Goal: Navigation & Orientation: Find specific page/section

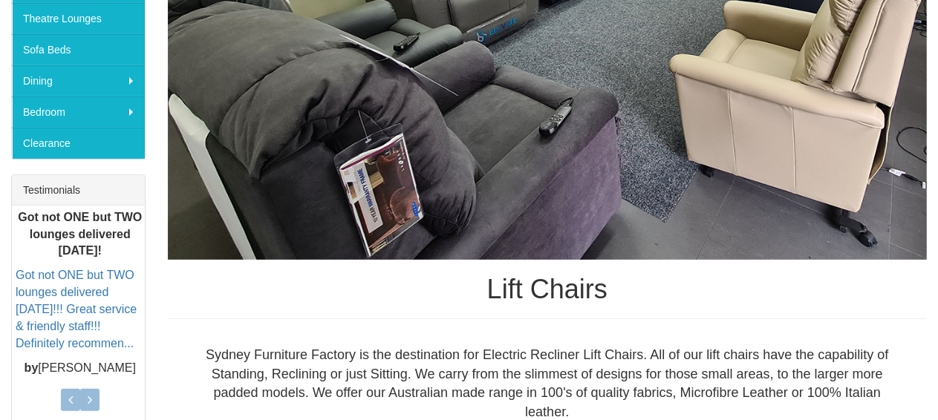
scroll to position [257, 0]
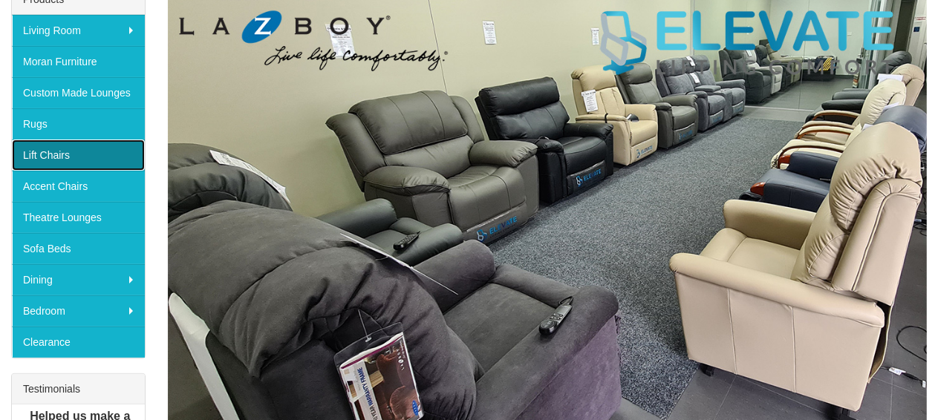
click at [105, 151] on link "Lift Chairs" at bounding box center [78, 155] width 133 height 31
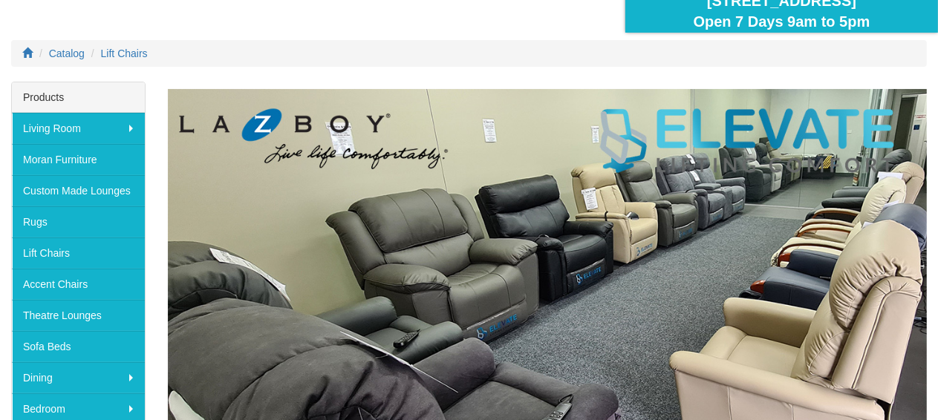
scroll to position [183, 0]
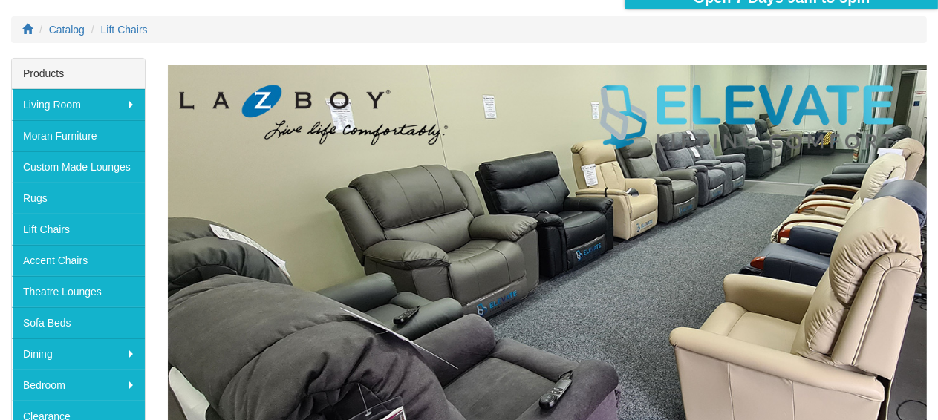
click at [502, 271] on img at bounding box center [548, 299] width 760 height 469
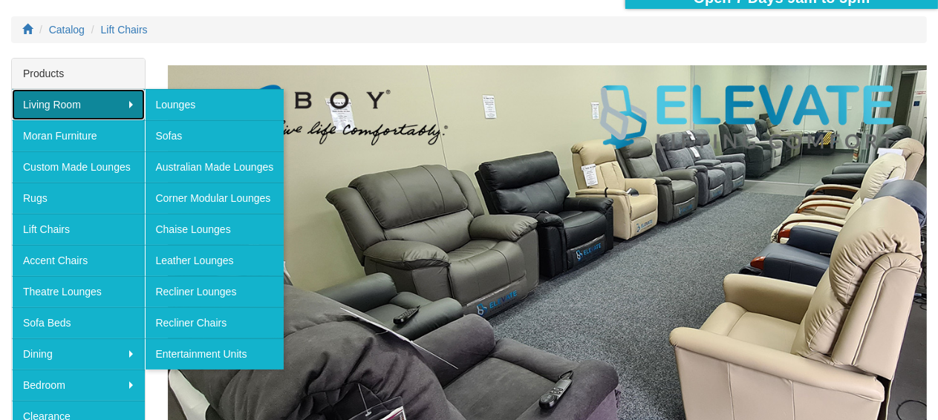
click at [120, 101] on link "Living Room" at bounding box center [78, 104] width 133 height 31
